Goal: Task Accomplishment & Management: Use online tool/utility

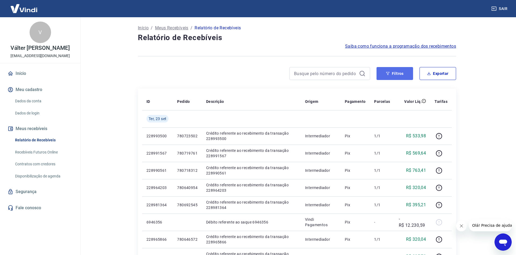
click at [393, 74] on button "Filtros" at bounding box center [395, 73] width 37 height 13
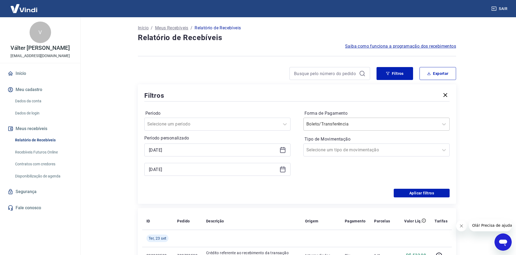
click at [343, 124] on input "Forma de Pagamento" at bounding box center [334, 124] width 54 height 6
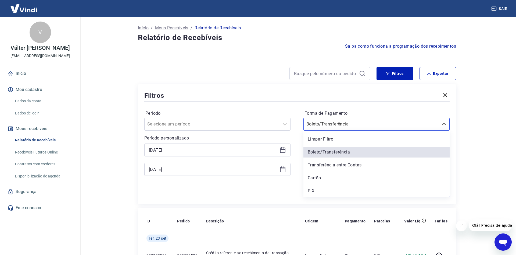
click at [310, 192] on div "PIX" at bounding box center [377, 190] width 146 height 11
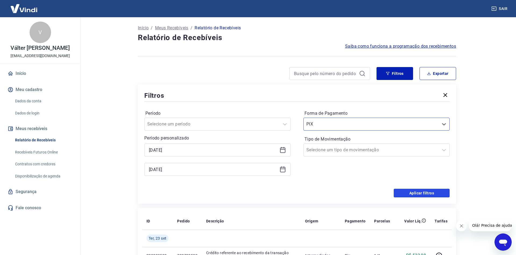
click at [414, 195] on button "Aplicar filtros" at bounding box center [422, 193] width 56 height 9
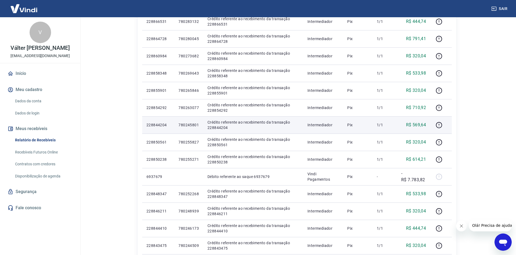
scroll to position [305, 0]
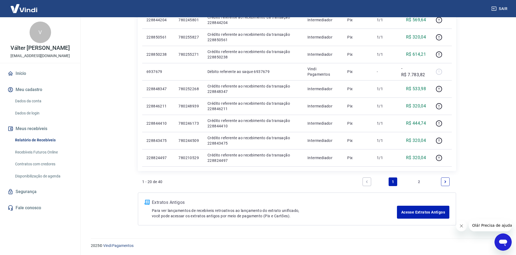
click at [417, 180] on link "2" at bounding box center [419, 181] width 9 height 9
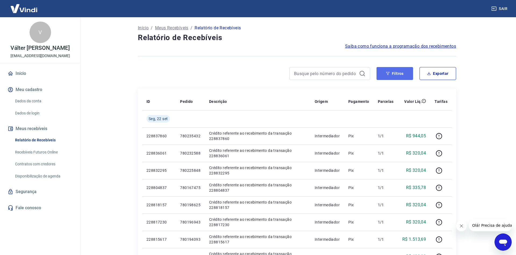
click at [403, 70] on button "Filtros" at bounding box center [395, 73] width 37 height 13
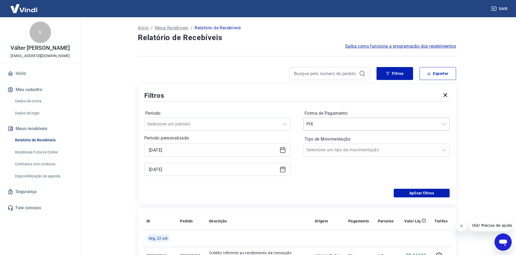
click at [328, 126] on input "Forma de Pagamento" at bounding box center [334, 124] width 54 height 6
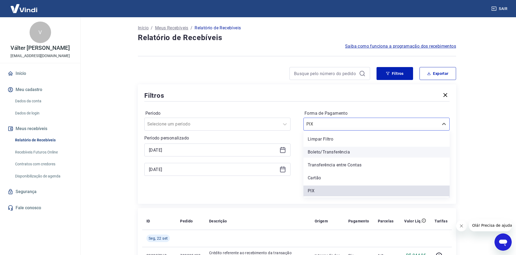
click at [327, 151] on div "Boleto/Transferência" at bounding box center [377, 152] width 146 height 11
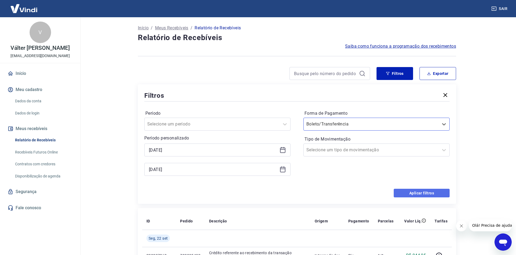
click at [434, 191] on button "Aplicar filtros" at bounding box center [422, 193] width 56 height 9
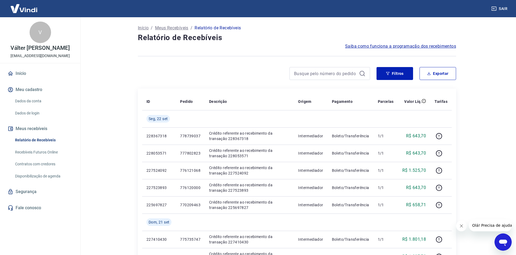
click at [434, 74] on button "Exportar" at bounding box center [438, 73] width 37 height 13
type input "[DATE]"
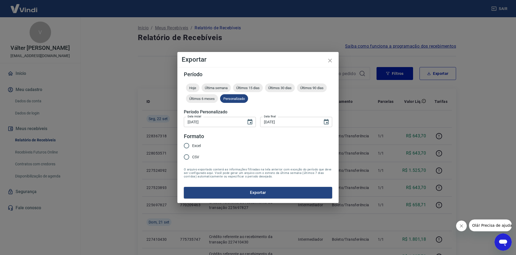
click at [187, 145] on input "Excel" at bounding box center [186, 145] width 11 height 11
radio input "true"
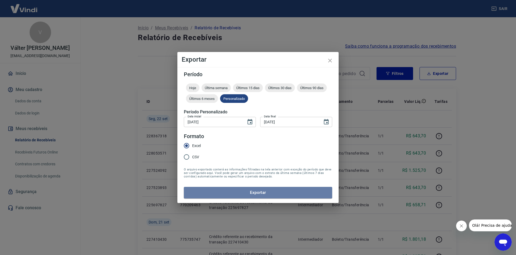
click at [230, 189] on button "Exportar" at bounding box center [258, 192] width 148 height 11
